Goal: Use online tool/utility: Utilize a website feature to perform a specific function

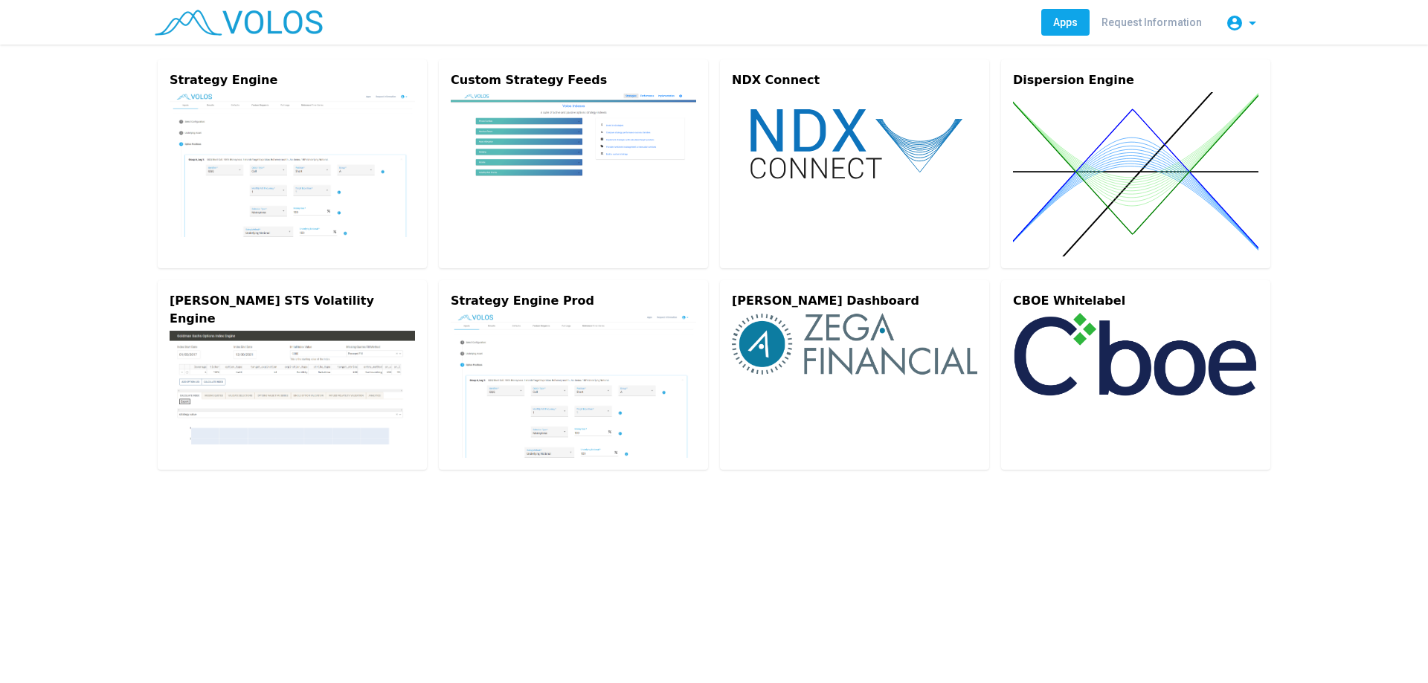
click at [355, 121] on img at bounding box center [292, 164] width 245 height 145
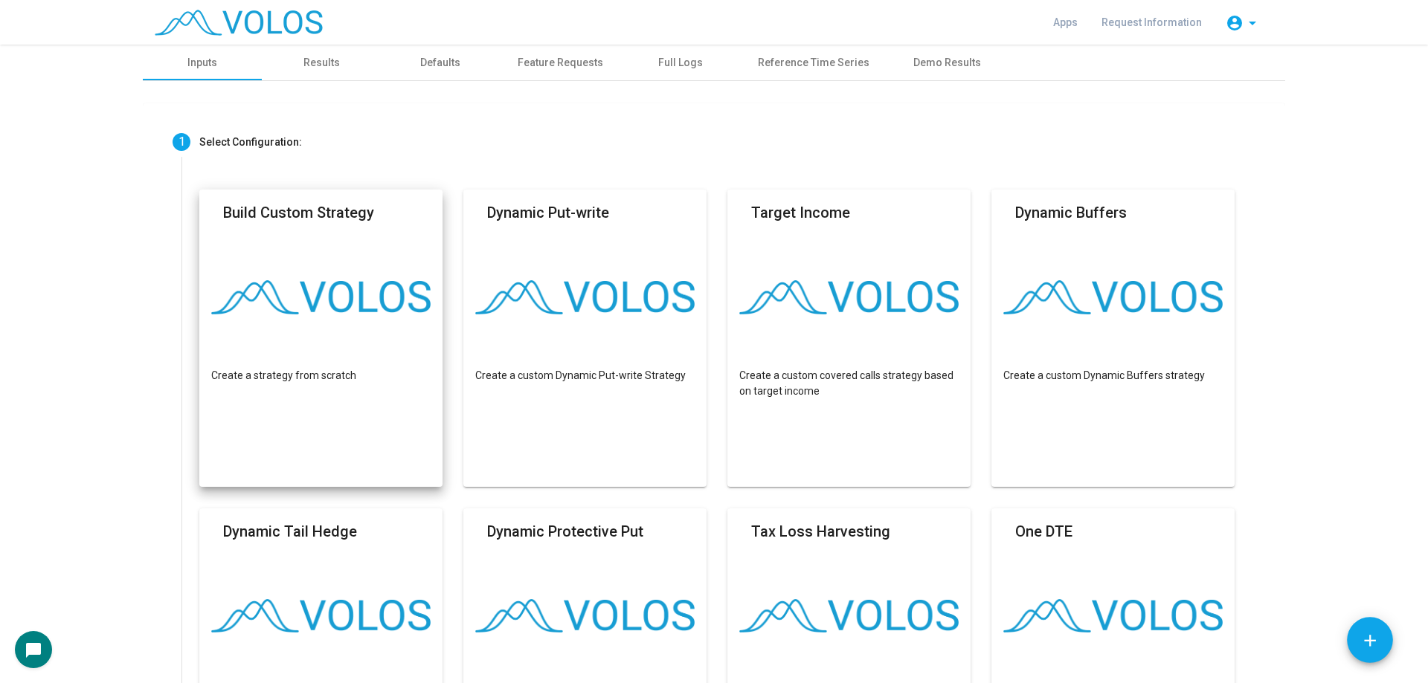
click at [323, 388] on mat-card "Build Custom Strategy Create a strategy from scratch" at bounding box center [320, 338] width 243 height 297
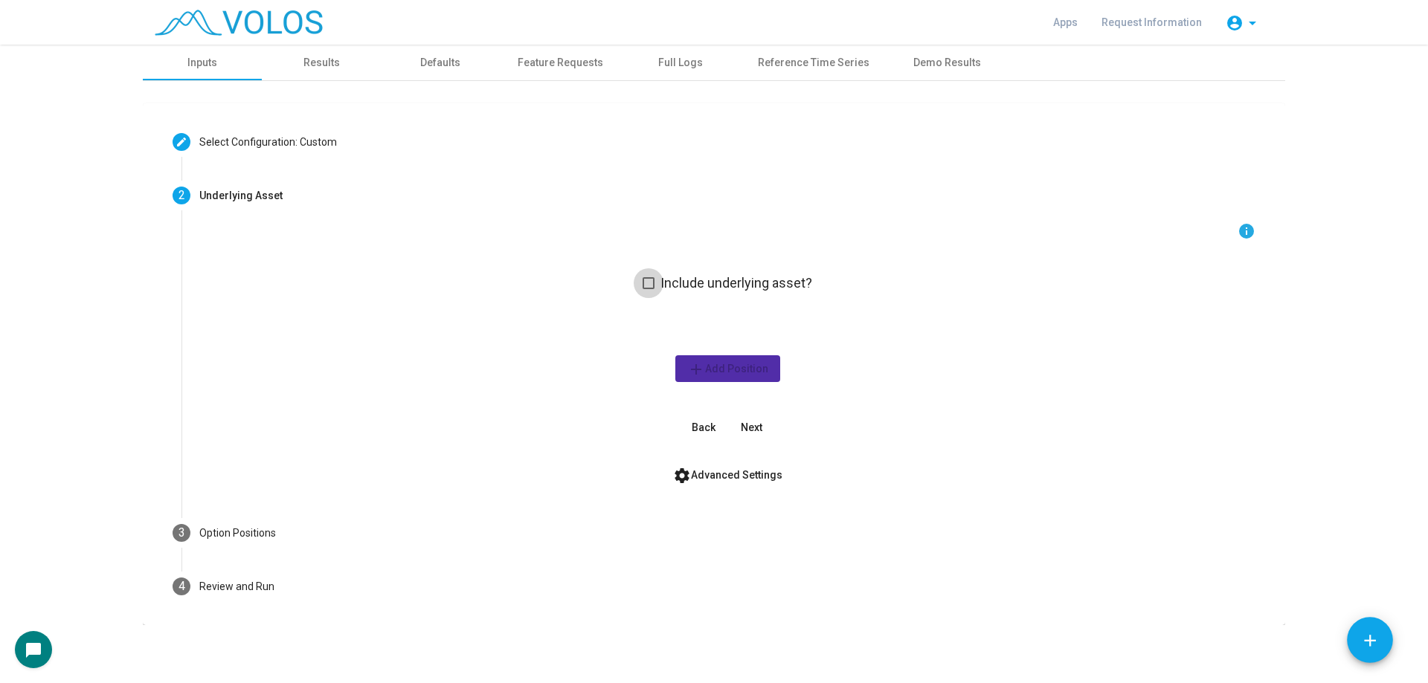
click at [695, 283] on span "Include underlying asset?" at bounding box center [736, 283] width 152 height 18
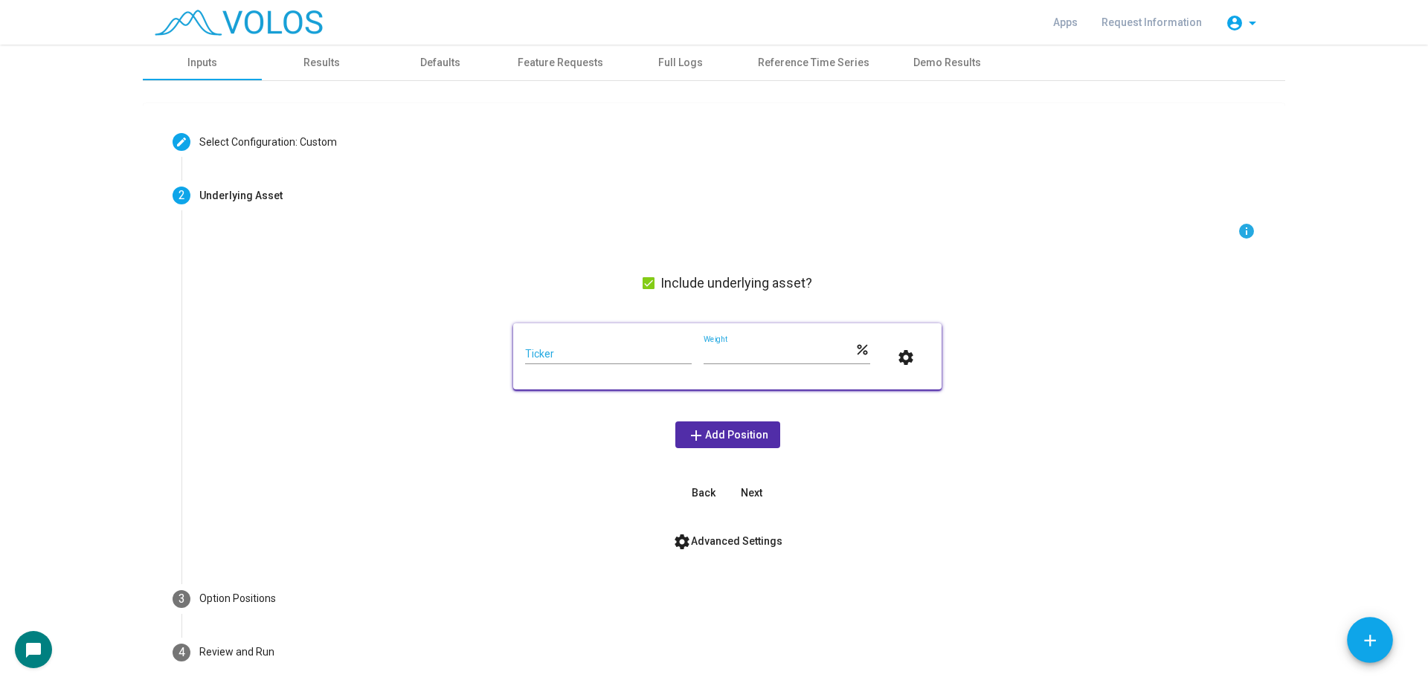
click at [599, 356] on input "Ticker" at bounding box center [608, 355] width 167 height 12
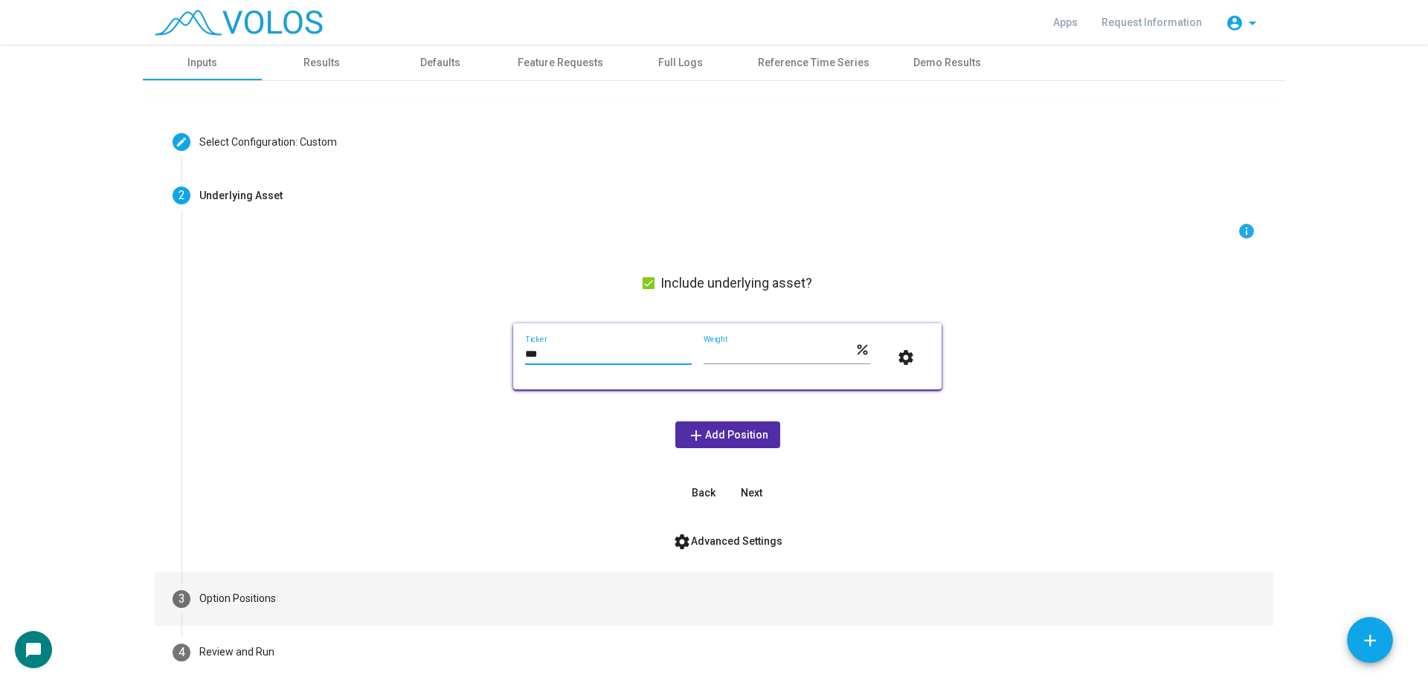
type input "***"
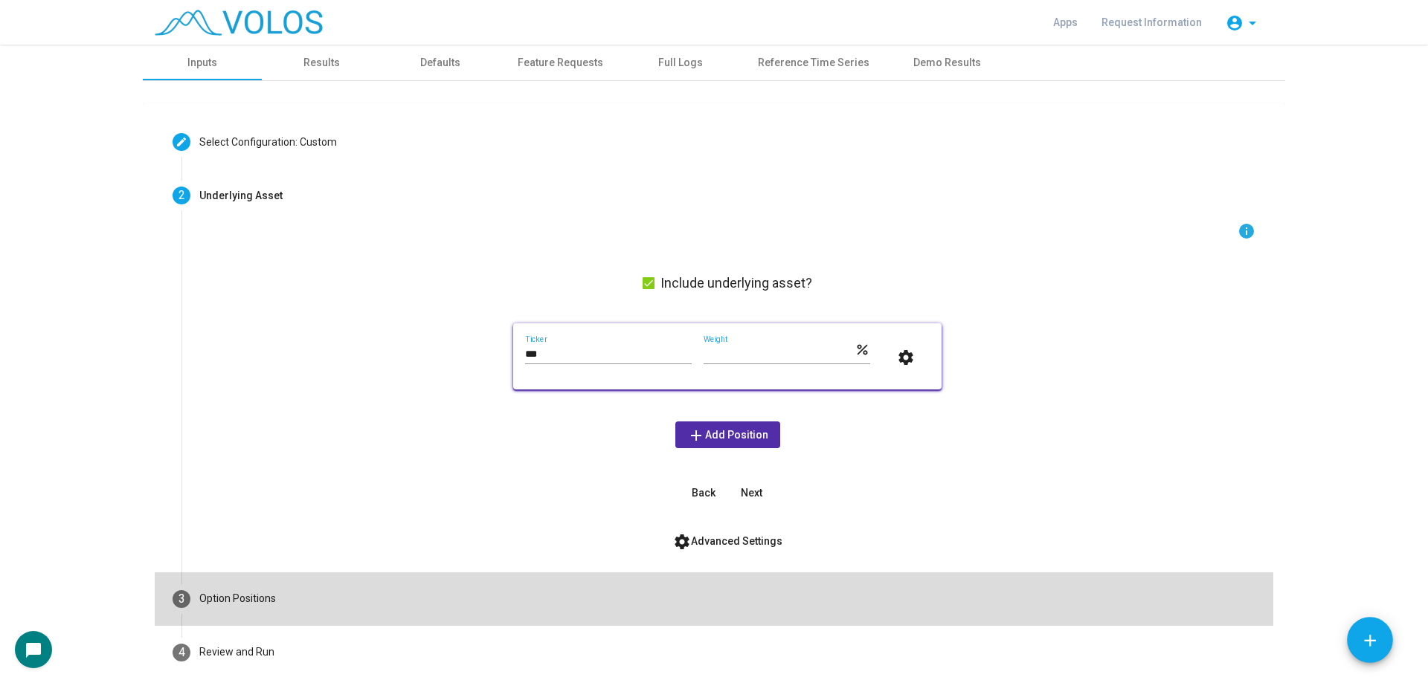
click at [494, 589] on mat-step-header "3 Option Positions" at bounding box center [714, 600] width 1118 height 54
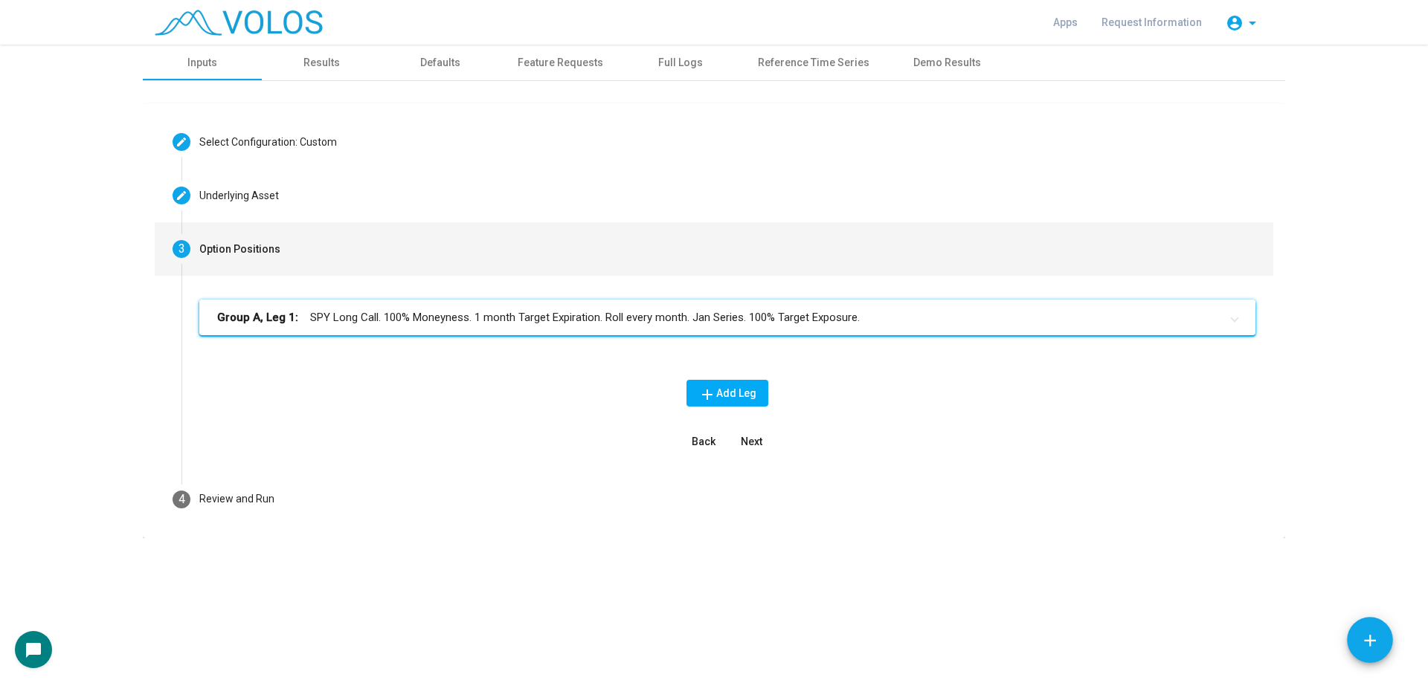
click at [1011, 326] on mat-expansion-panel-header "Group A, Leg 1: SPY Long Call. 100% Moneyness. 1 month Target Expiration. Roll …" at bounding box center [727, 318] width 1056 height 36
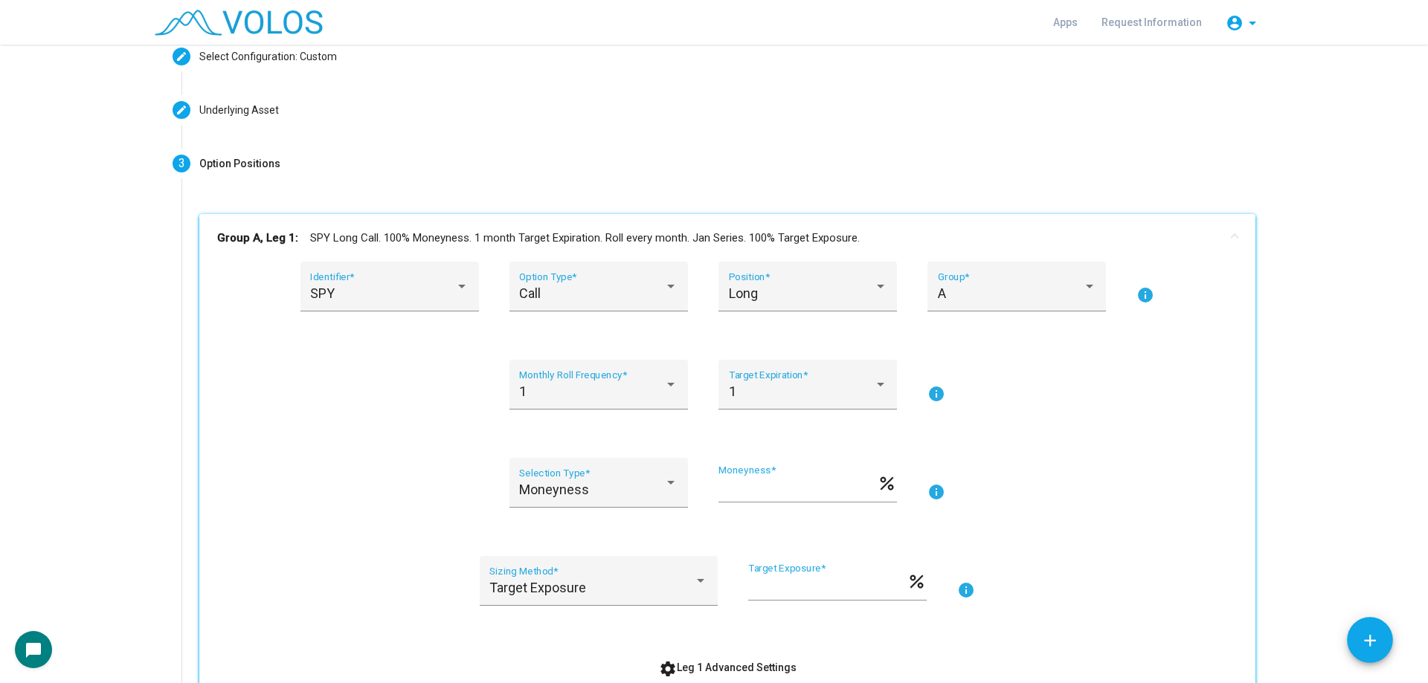
scroll to position [223, 0]
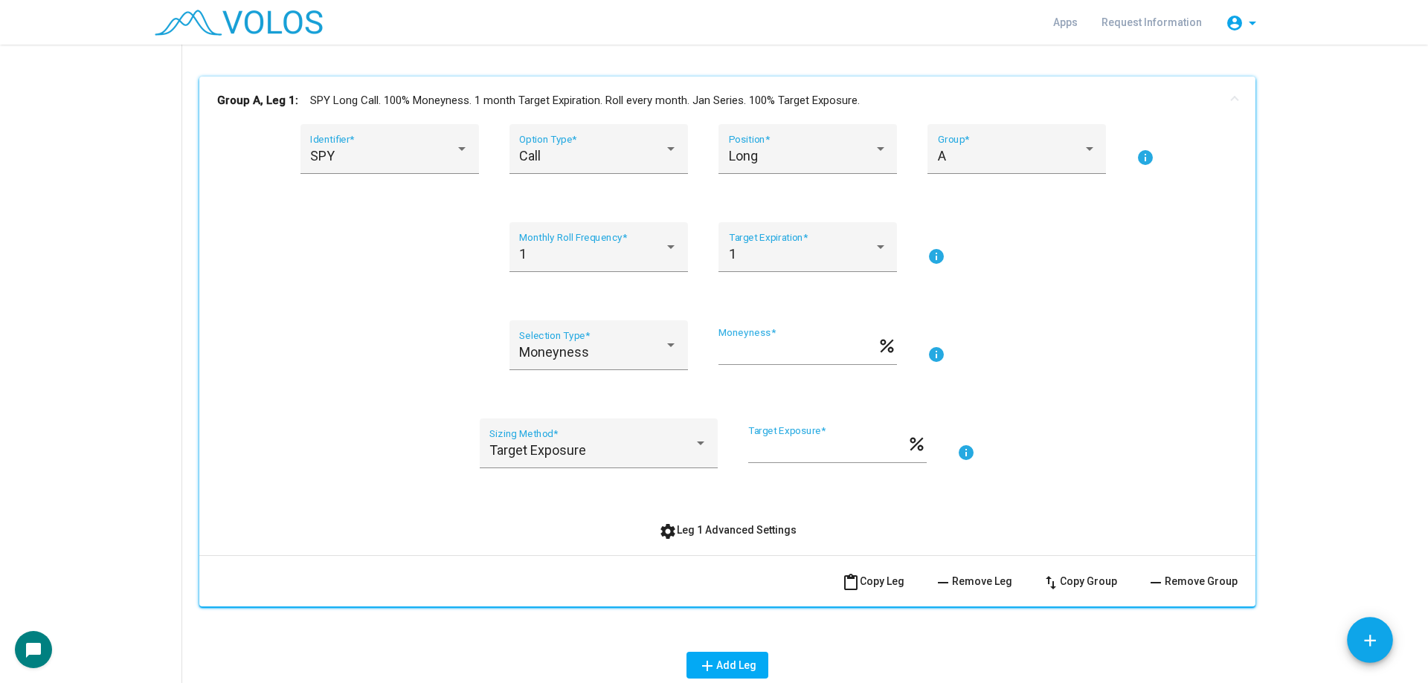
click at [987, 576] on span "remove Remove Leg" at bounding box center [973, 582] width 78 height 12
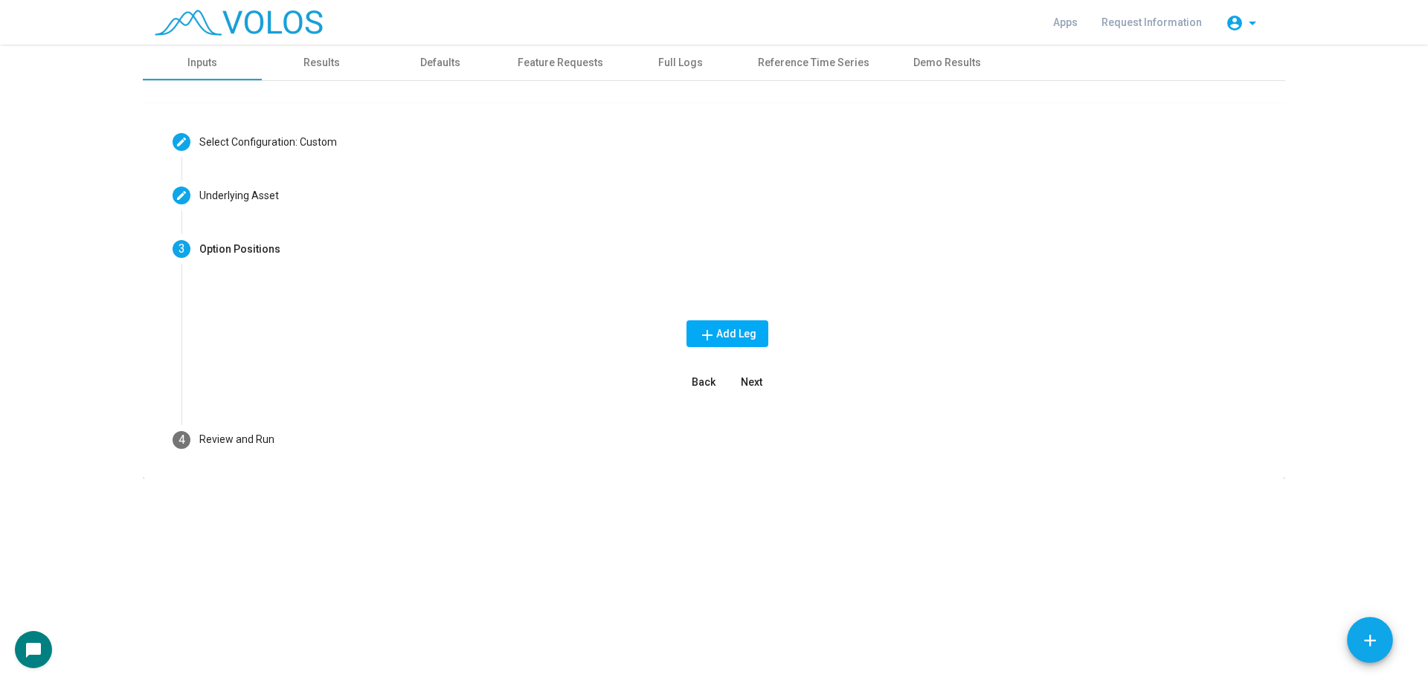
scroll to position [0, 0]
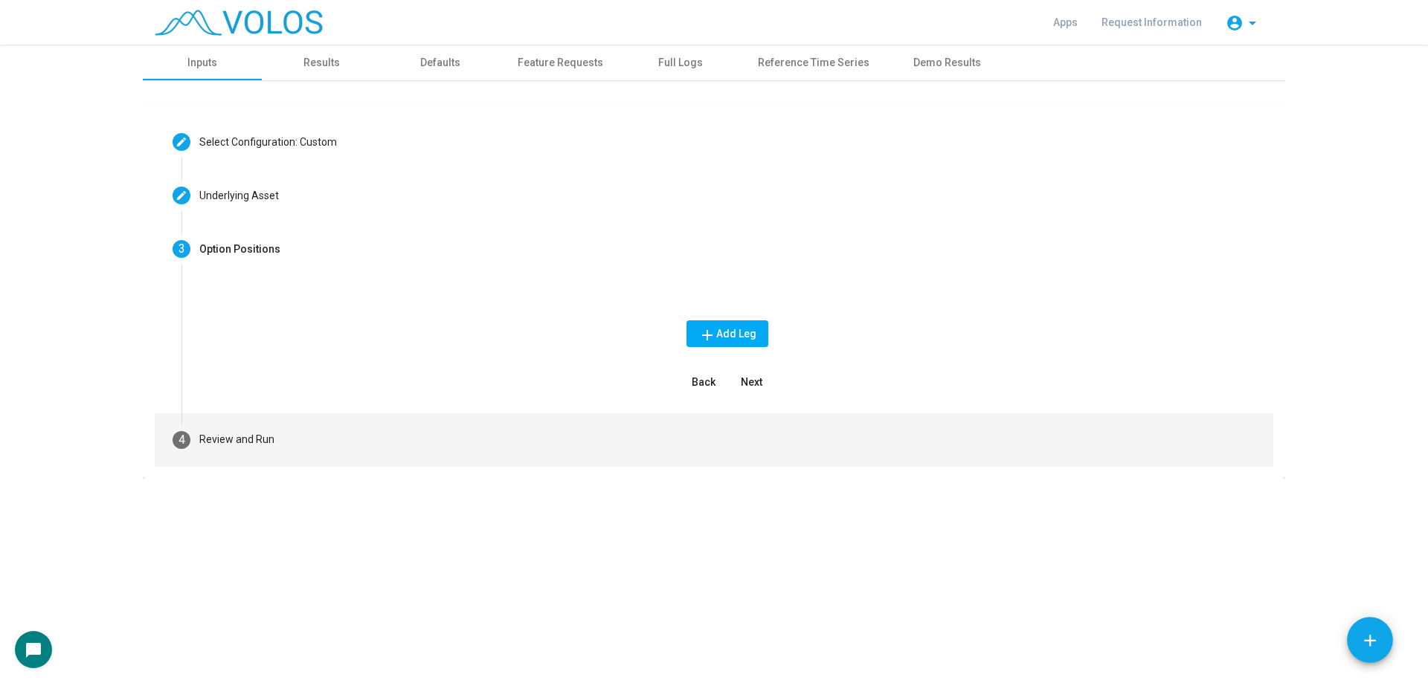
click at [234, 450] on mat-step-header "4 Review and Run" at bounding box center [714, 440] width 1118 height 54
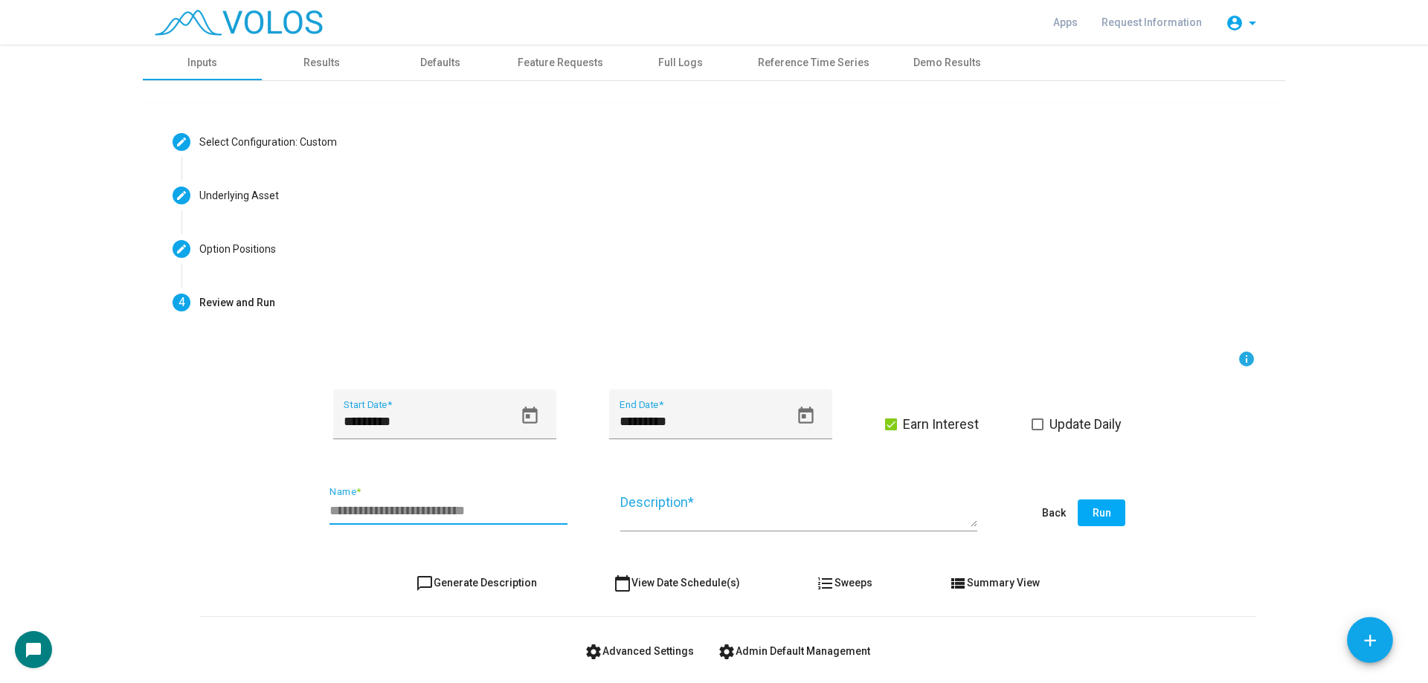
click at [465, 508] on input "Name *" at bounding box center [448, 510] width 238 height 15
type input "**********"
click at [503, 589] on button "chat_bubble_outline Generate Description" at bounding box center [476, 583] width 145 height 27
type textarea "**********"
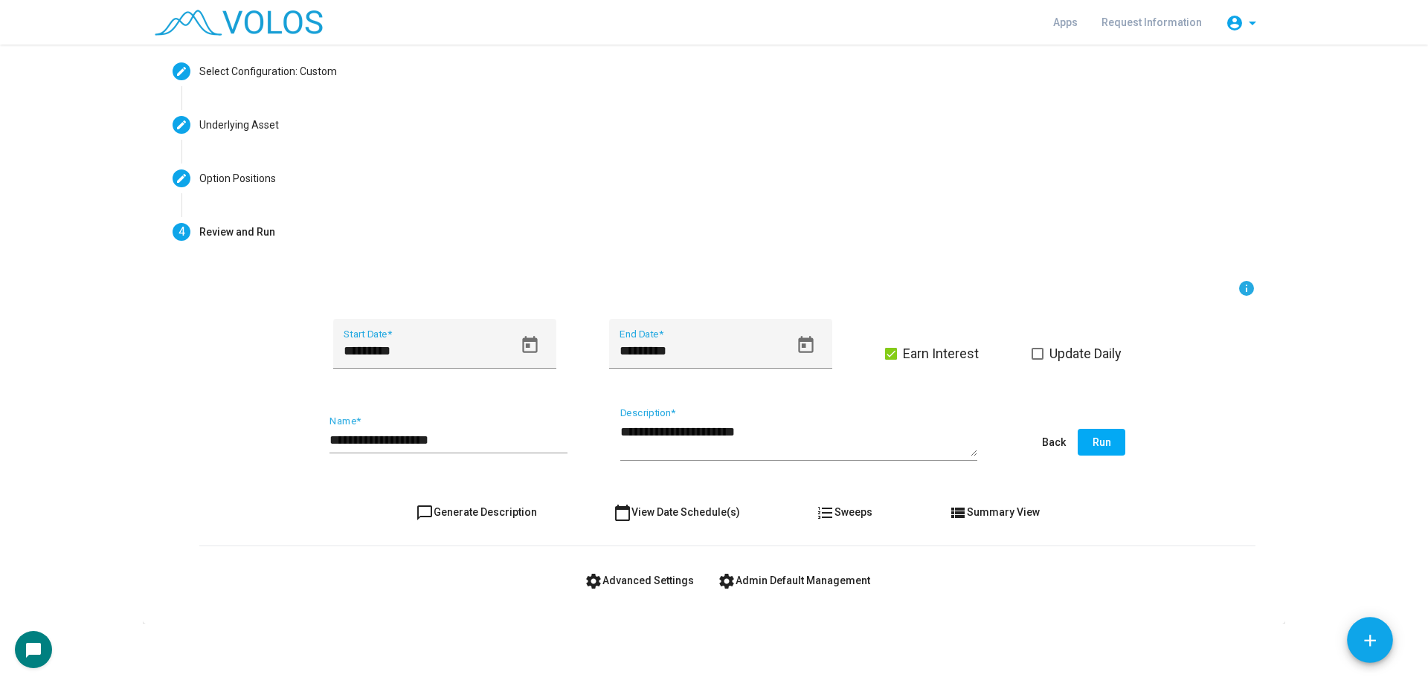
click at [661, 579] on span "settings Advanced Settings" at bounding box center [638, 581] width 109 height 12
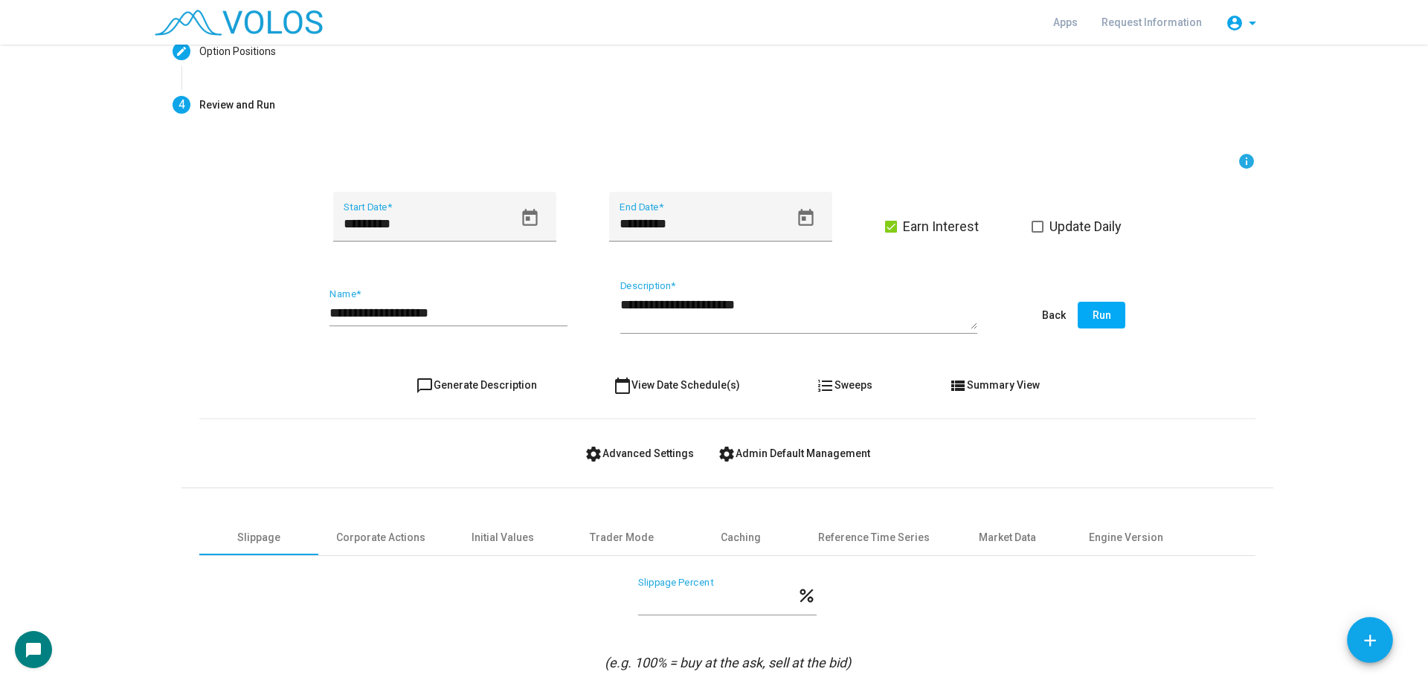
scroll to position [277, 0]
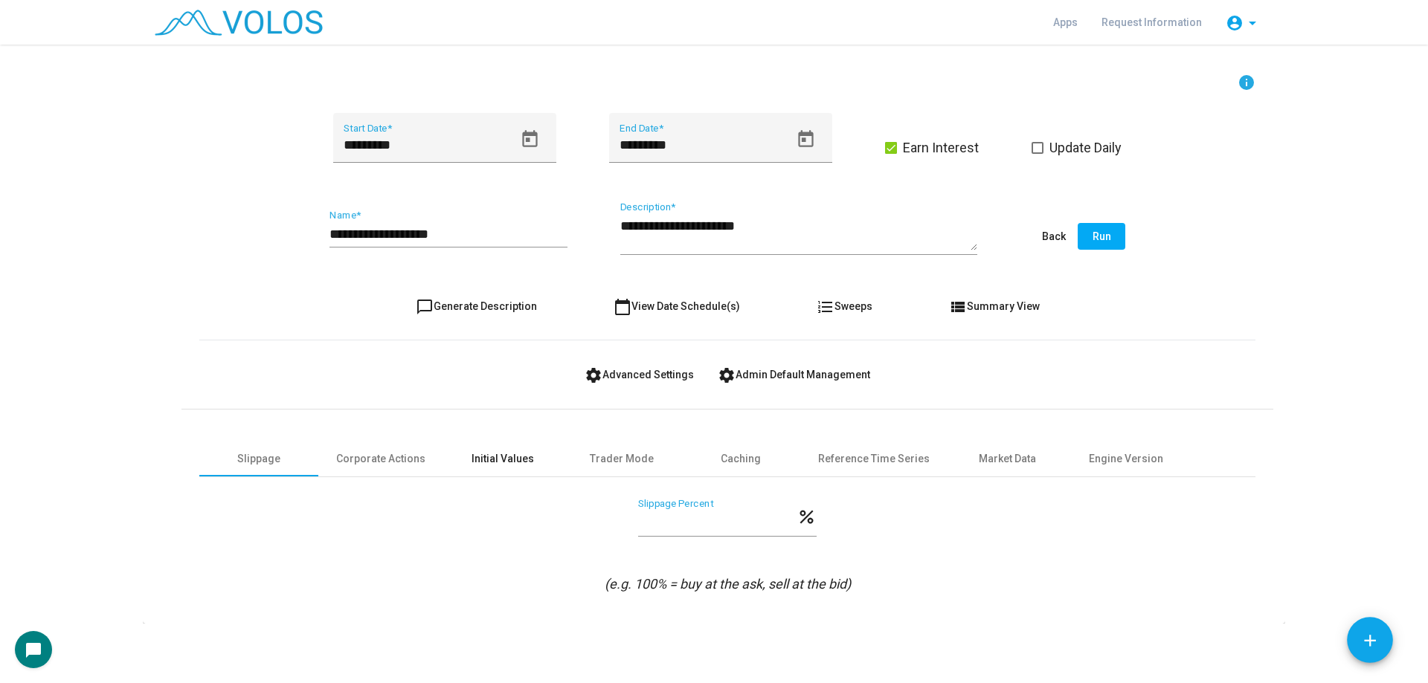
click at [489, 465] on div "Initial Values" at bounding box center [502, 459] width 62 height 16
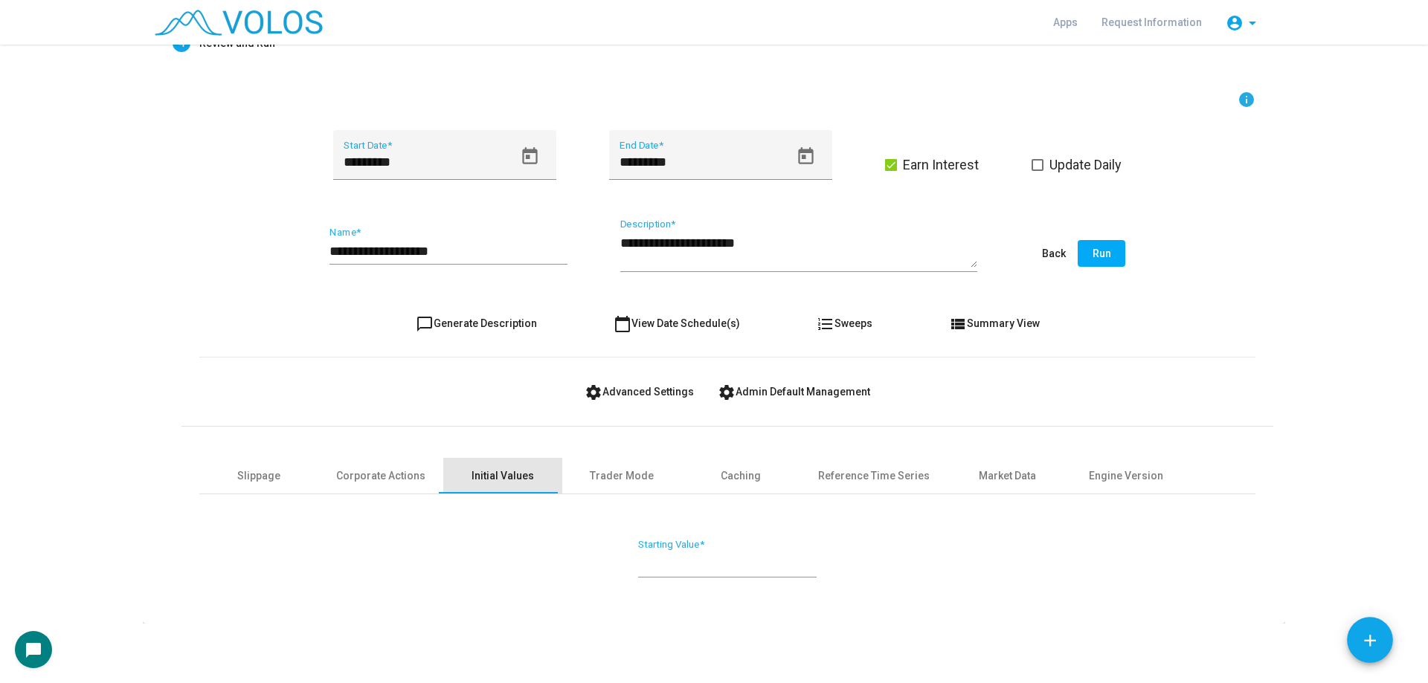
scroll to position [260, 0]
click at [678, 564] on input "***" at bounding box center [727, 563] width 178 height 15
type input "****"
click at [1055, 509] on div "**** Starting Value *" at bounding box center [727, 544] width 1056 height 100
click at [1094, 241] on button "Run" at bounding box center [1101, 253] width 48 height 27
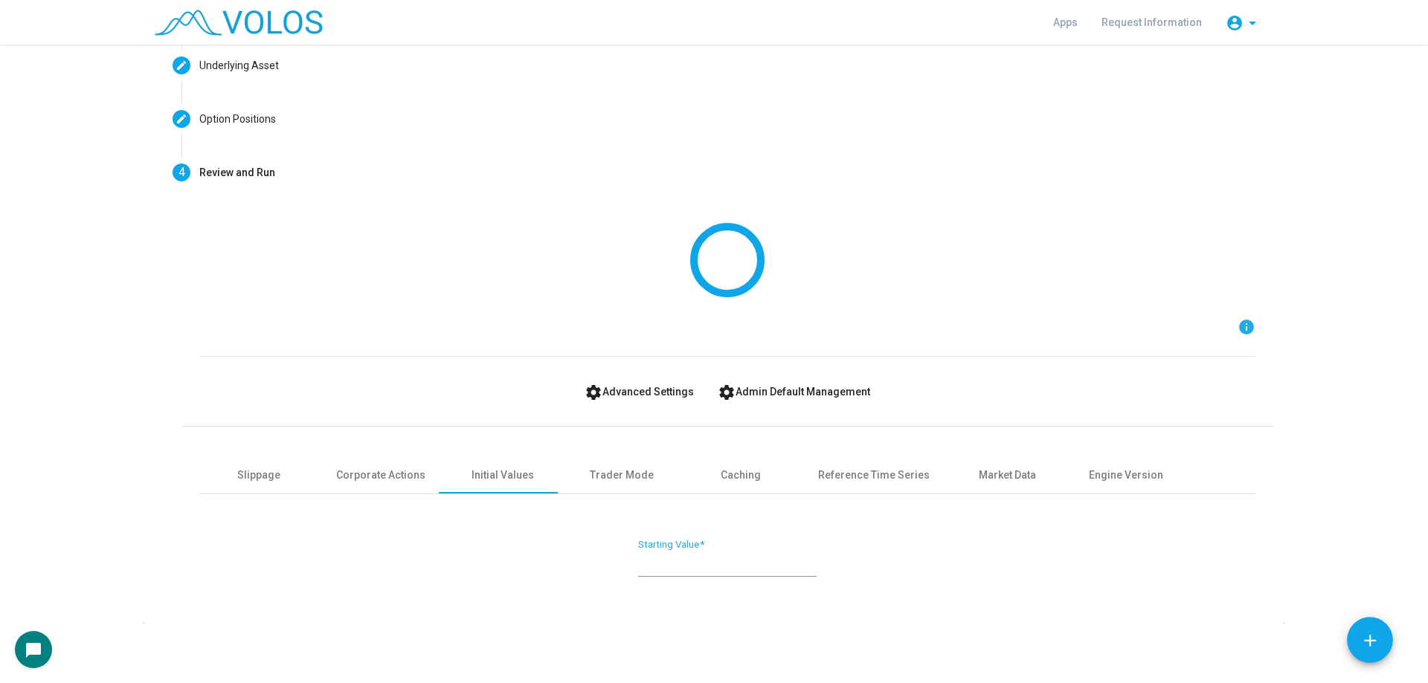
scroll to position [0, 0]
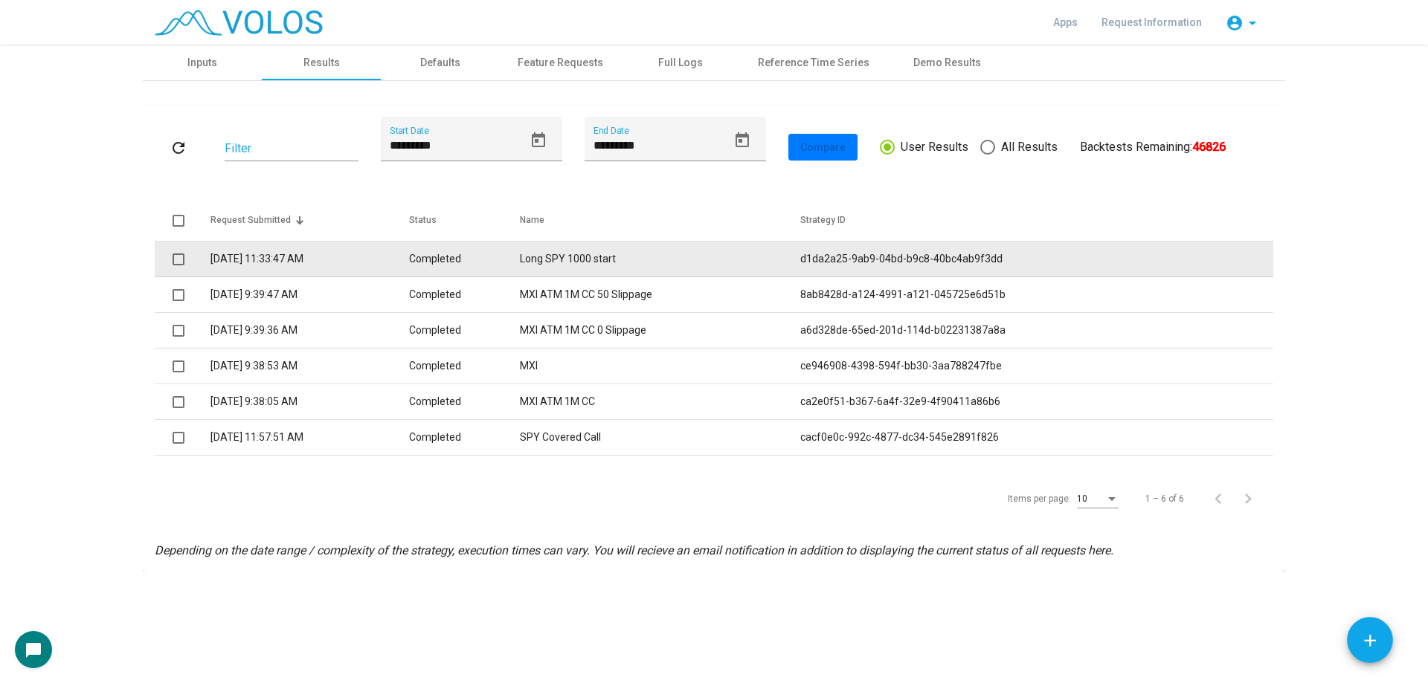
click at [510, 260] on td "Completed" at bounding box center [464, 260] width 110 height 36
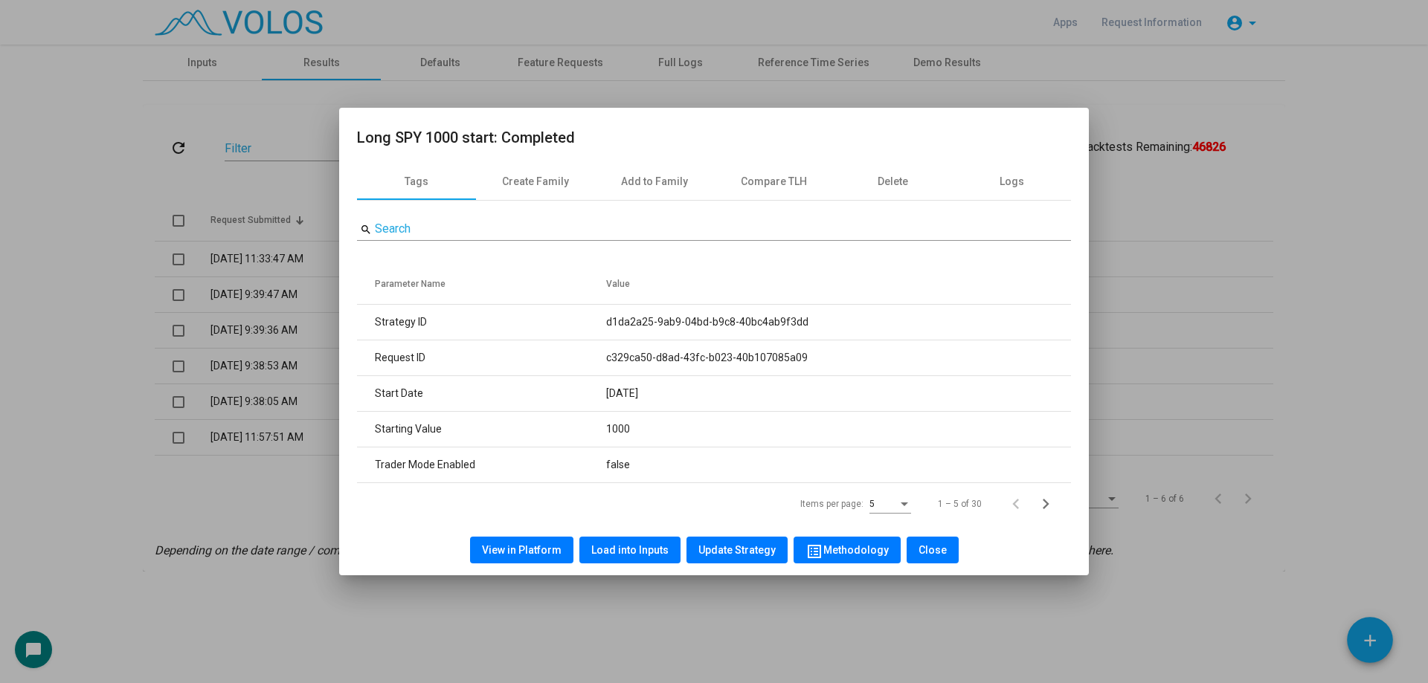
click at [525, 536] on div "View in Platform Load into Inputs Update Strategy list_alt Methodology Close" at bounding box center [714, 550] width 714 height 51
click at [531, 546] on span "View in Platform" at bounding box center [522, 550] width 80 height 12
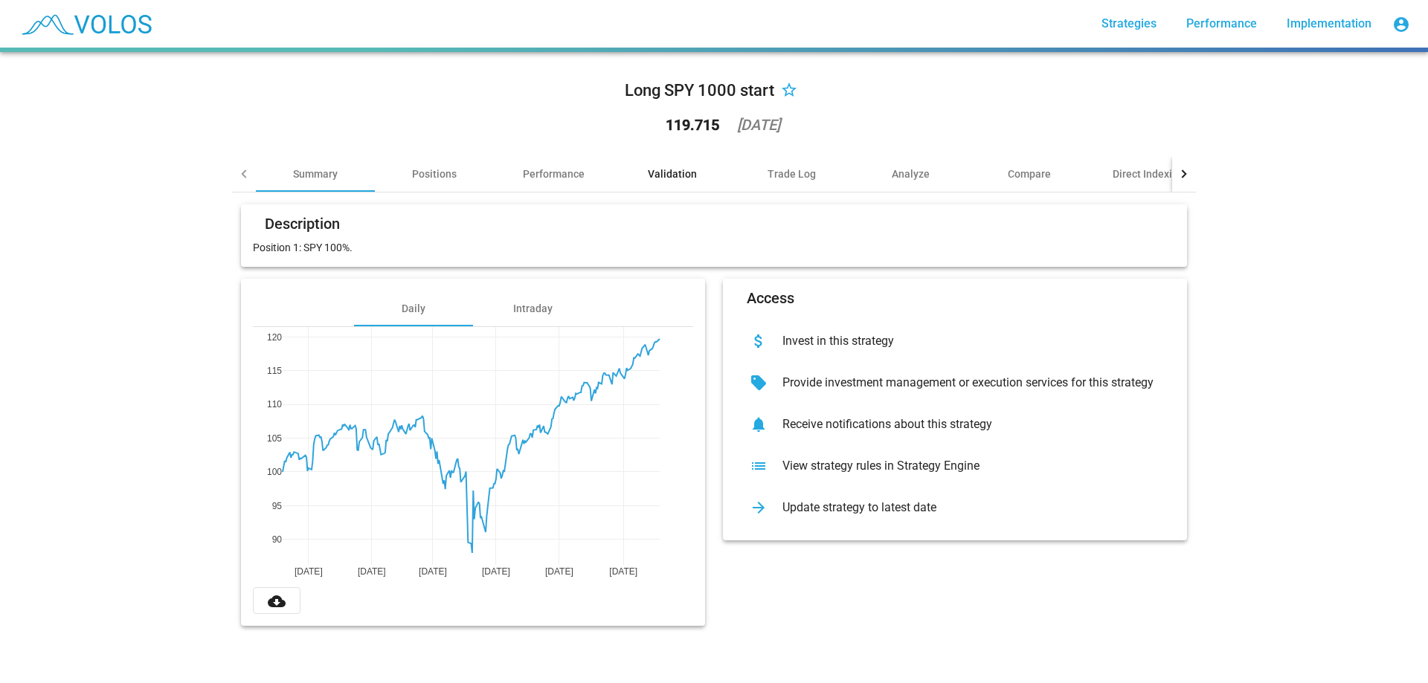
click at [642, 184] on div "Validation" at bounding box center [672, 174] width 119 height 36
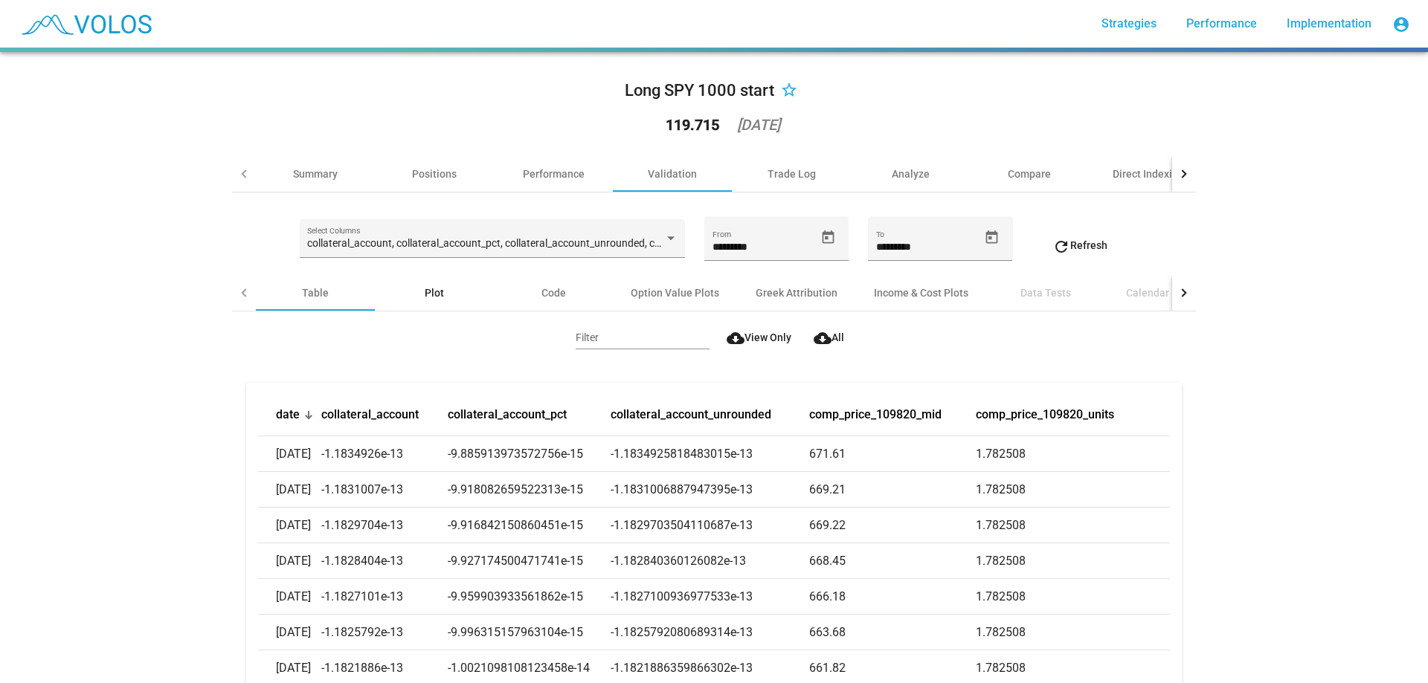
click at [438, 294] on div "Plot" at bounding box center [434, 293] width 19 height 15
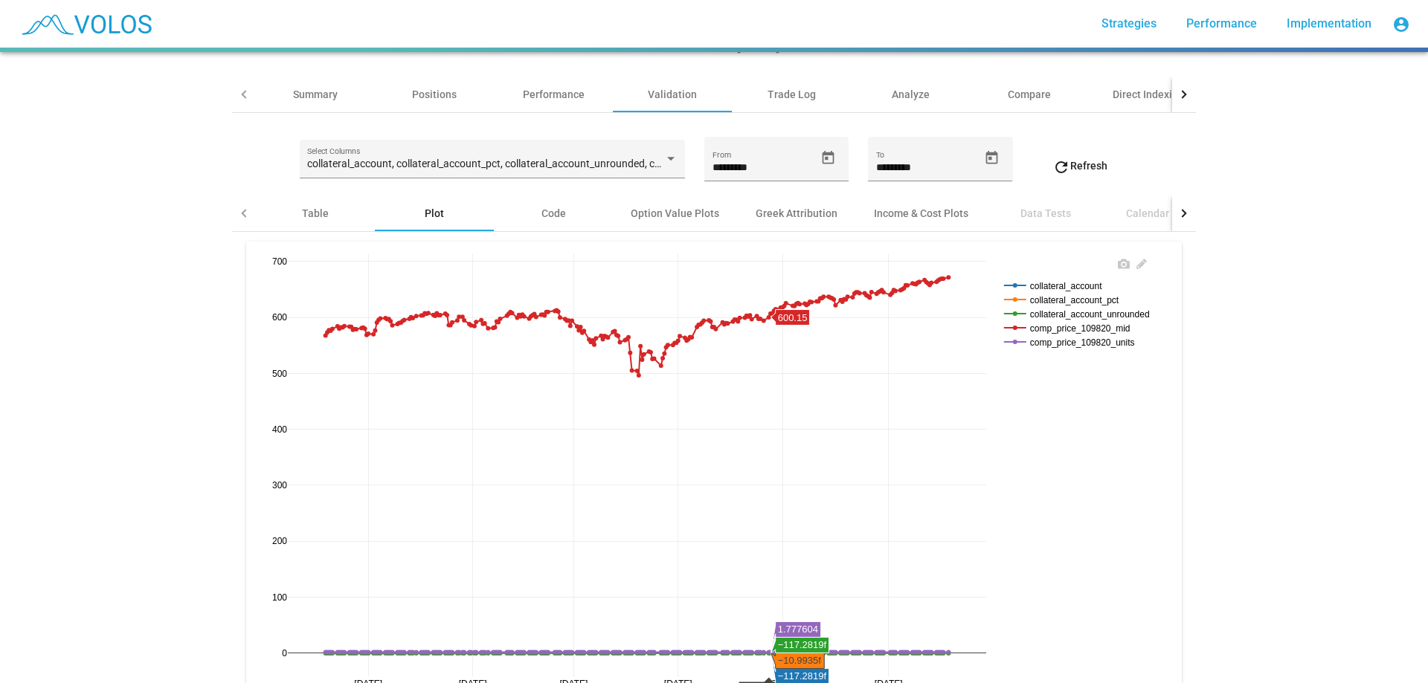
scroll to position [223, 0]
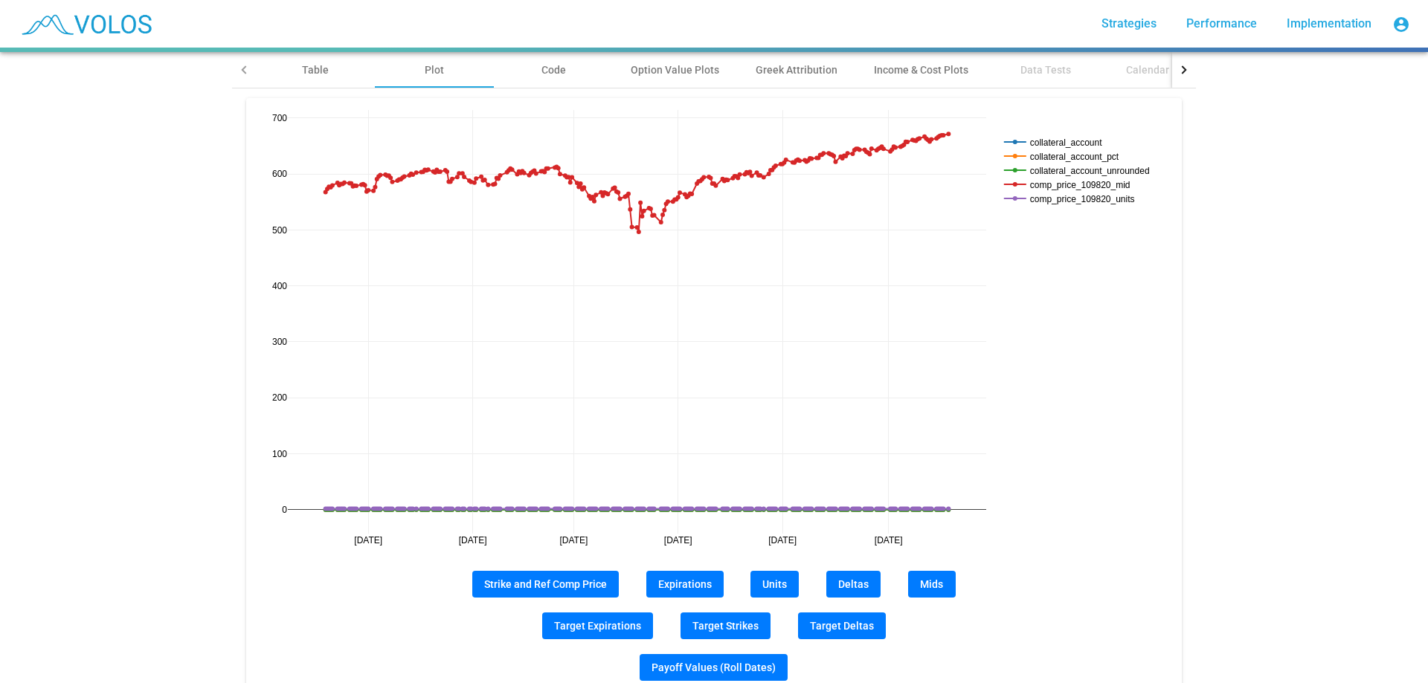
click at [781, 583] on button "Units" at bounding box center [774, 584] width 48 height 27
